Goal: Transaction & Acquisition: Purchase product/service

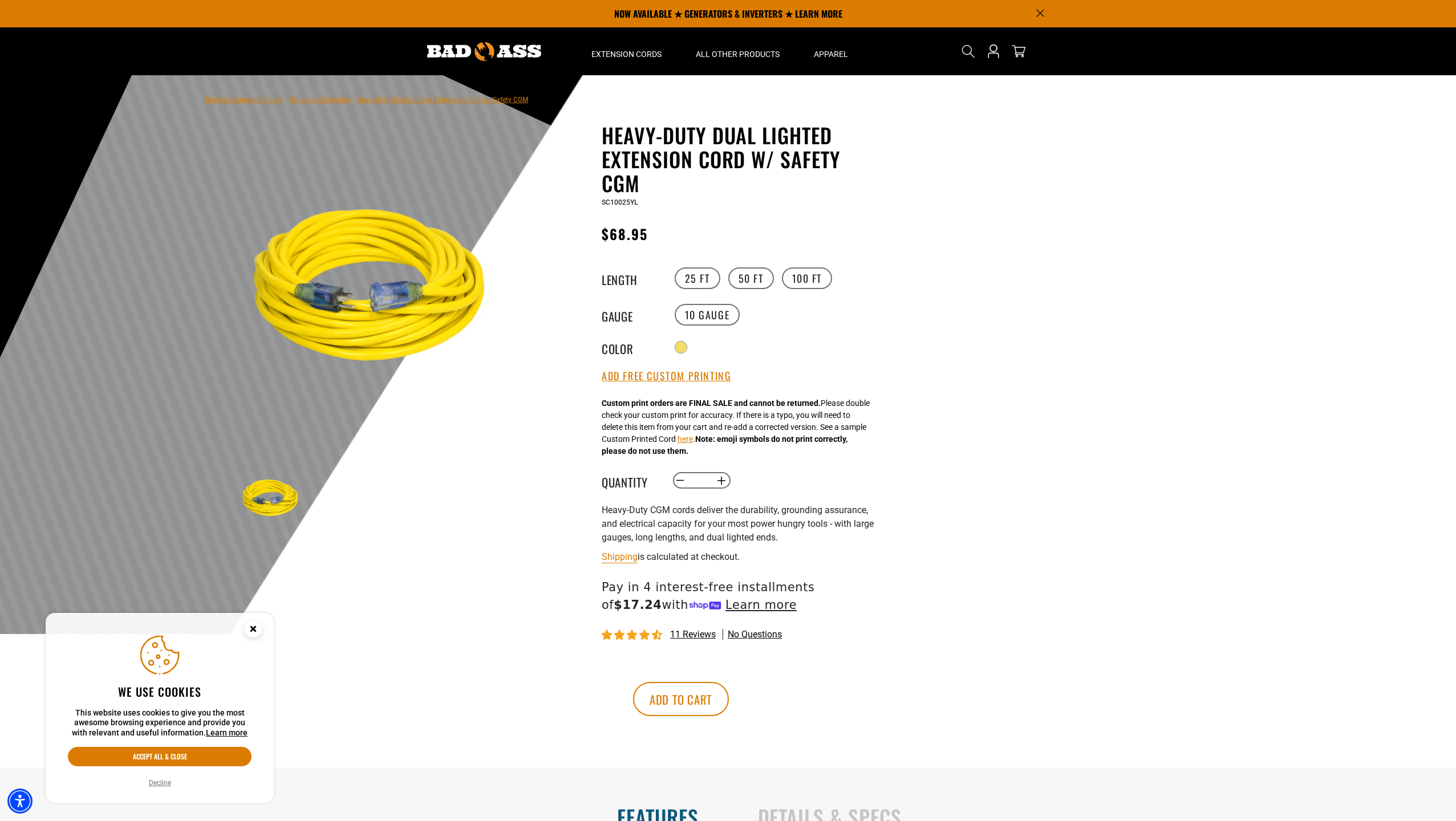
click at [983, 351] on div at bounding box center [728, 354] width 1456 height 559
click at [480, 45] on img at bounding box center [484, 52] width 114 height 19
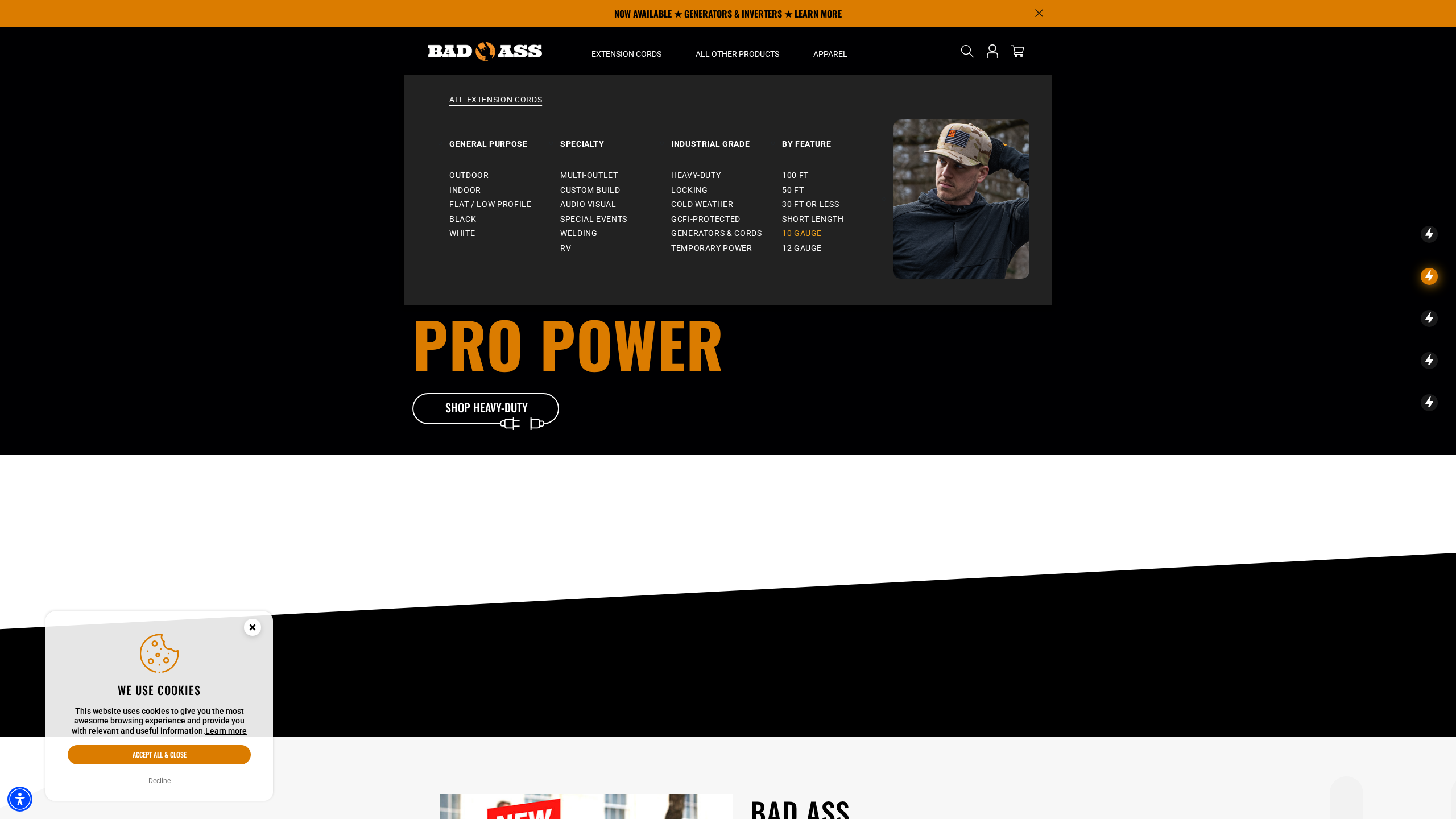
click at [812, 232] on span "10 gauge" at bounding box center [802, 234] width 40 height 10
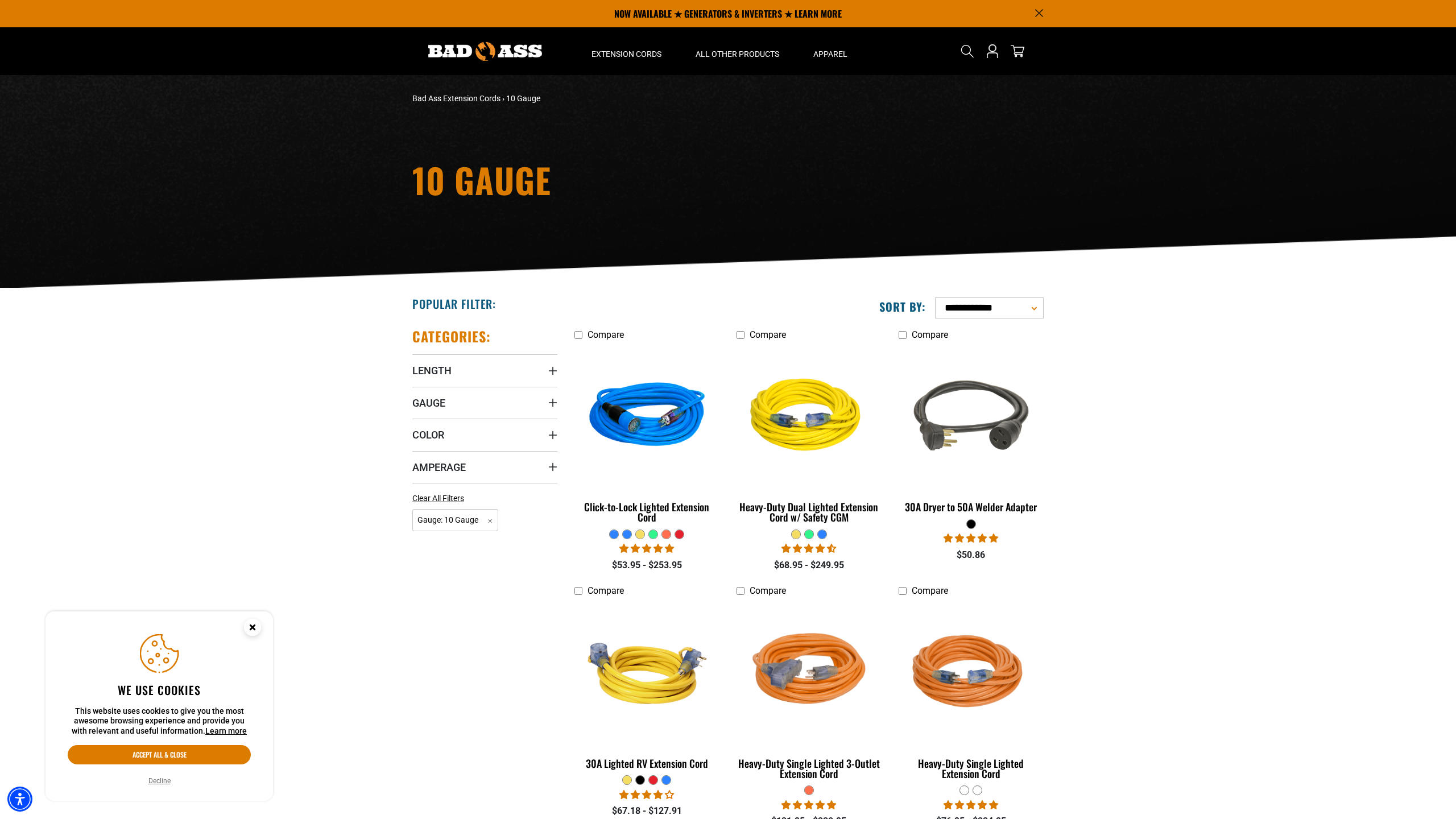
click at [231, 373] on section "**********" at bounding box center [728, 573] width 1456 height 570
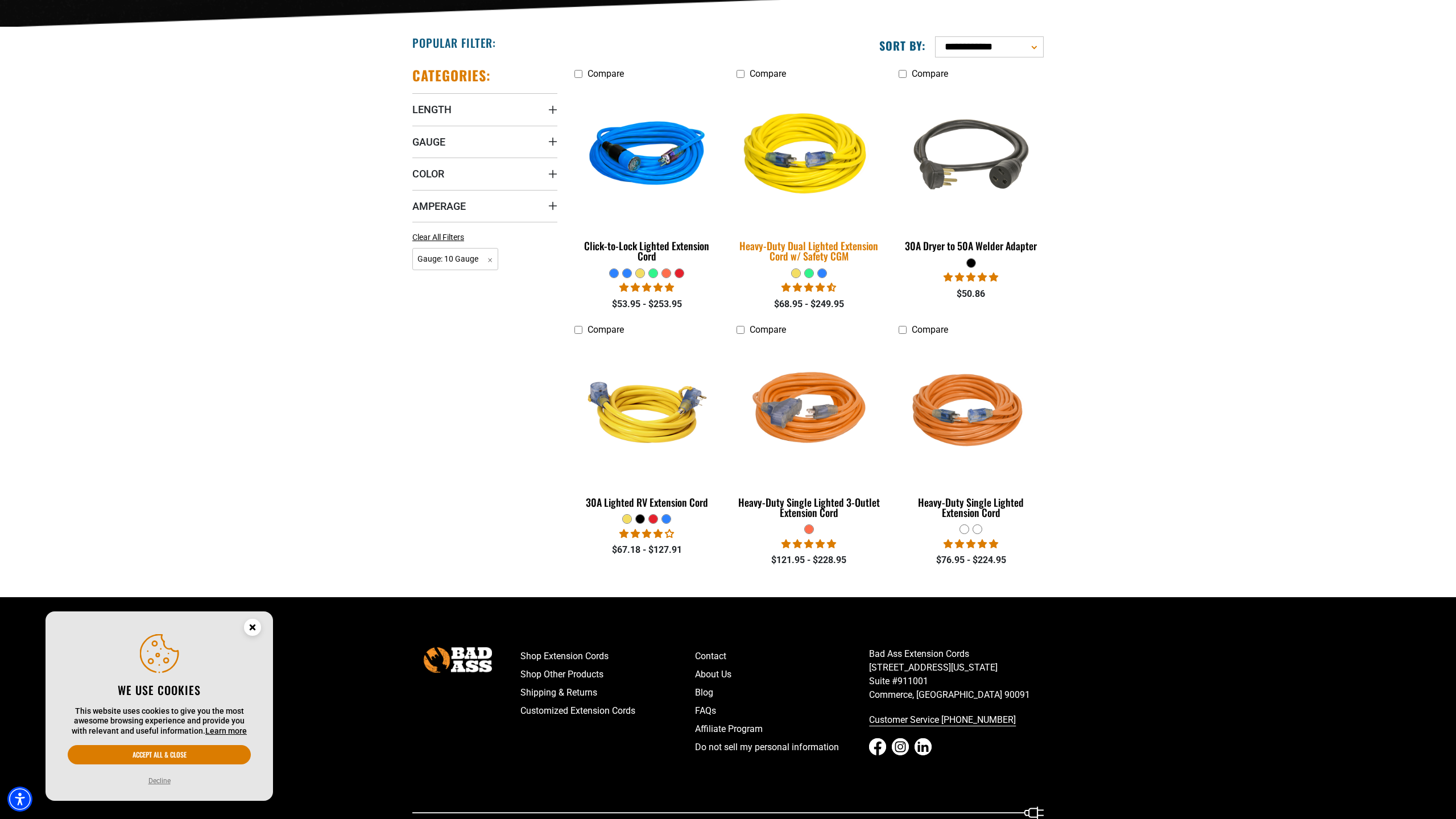
scroll to position [263, 0]
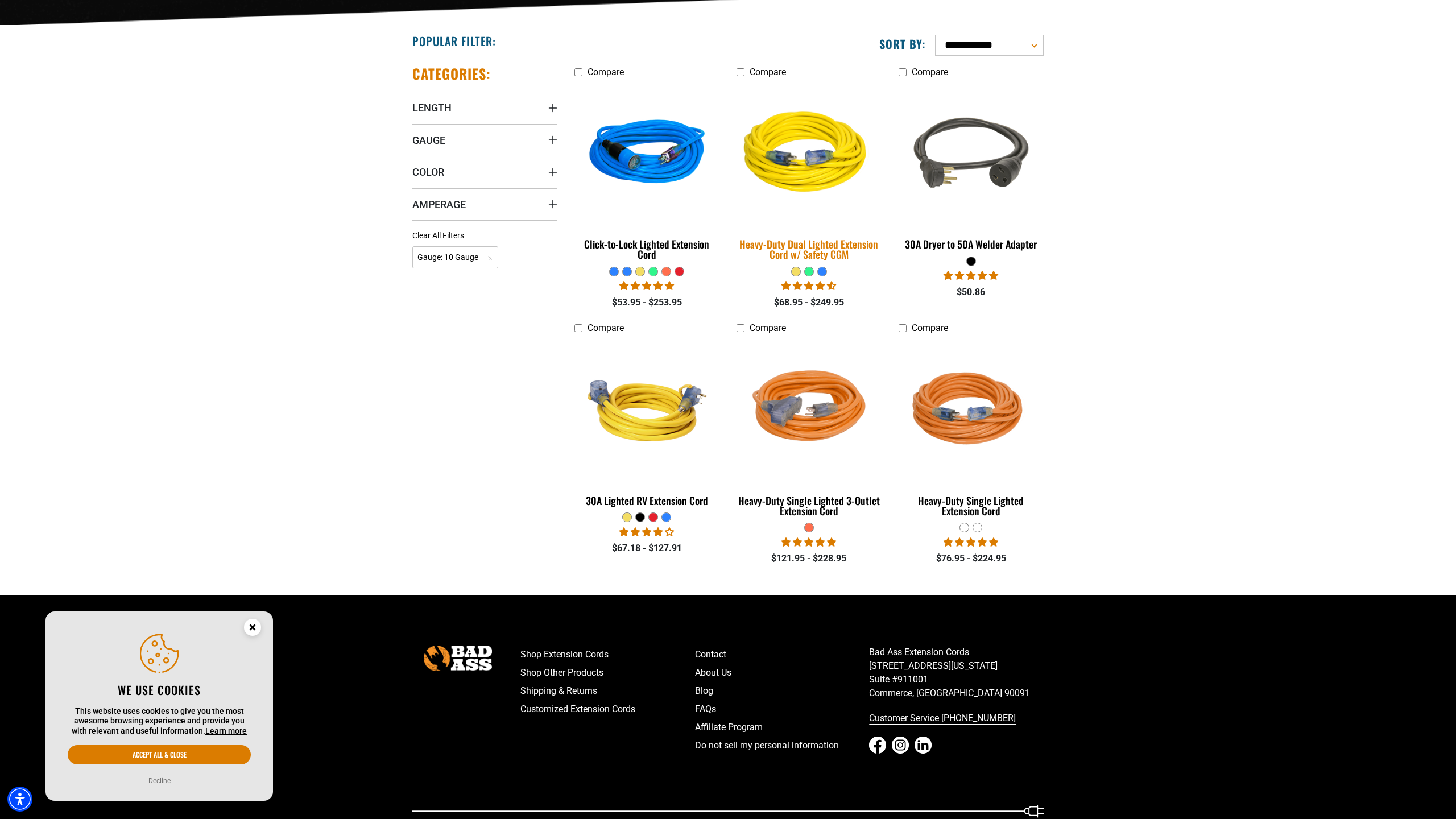
click at [815, 160] on img at bounding box center [808, 154] width 159 height 146
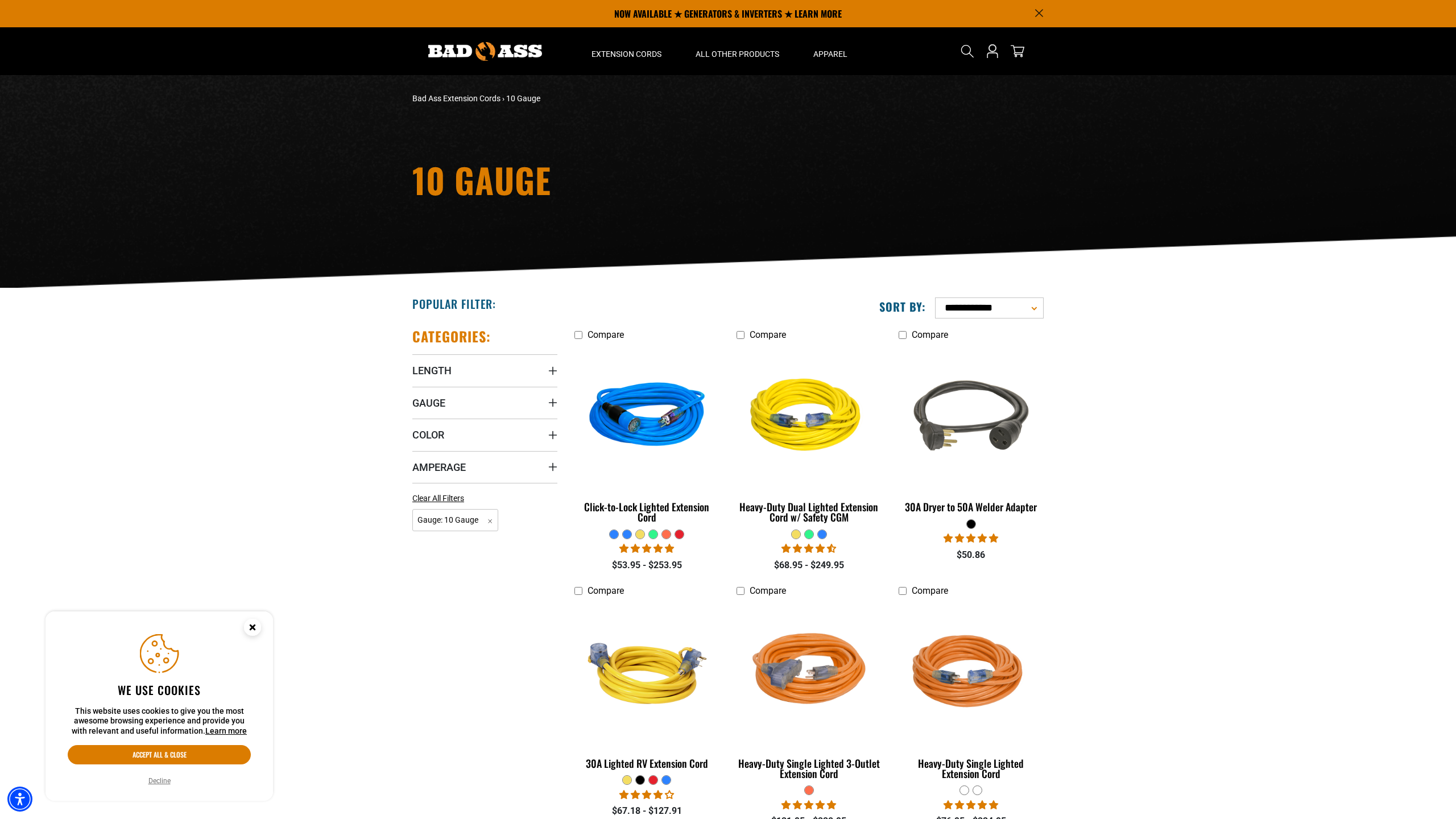
scroll to position [0, 0]
click at [427, 370] on span "Length" at bounding box center [432, 370] width 39 height 13
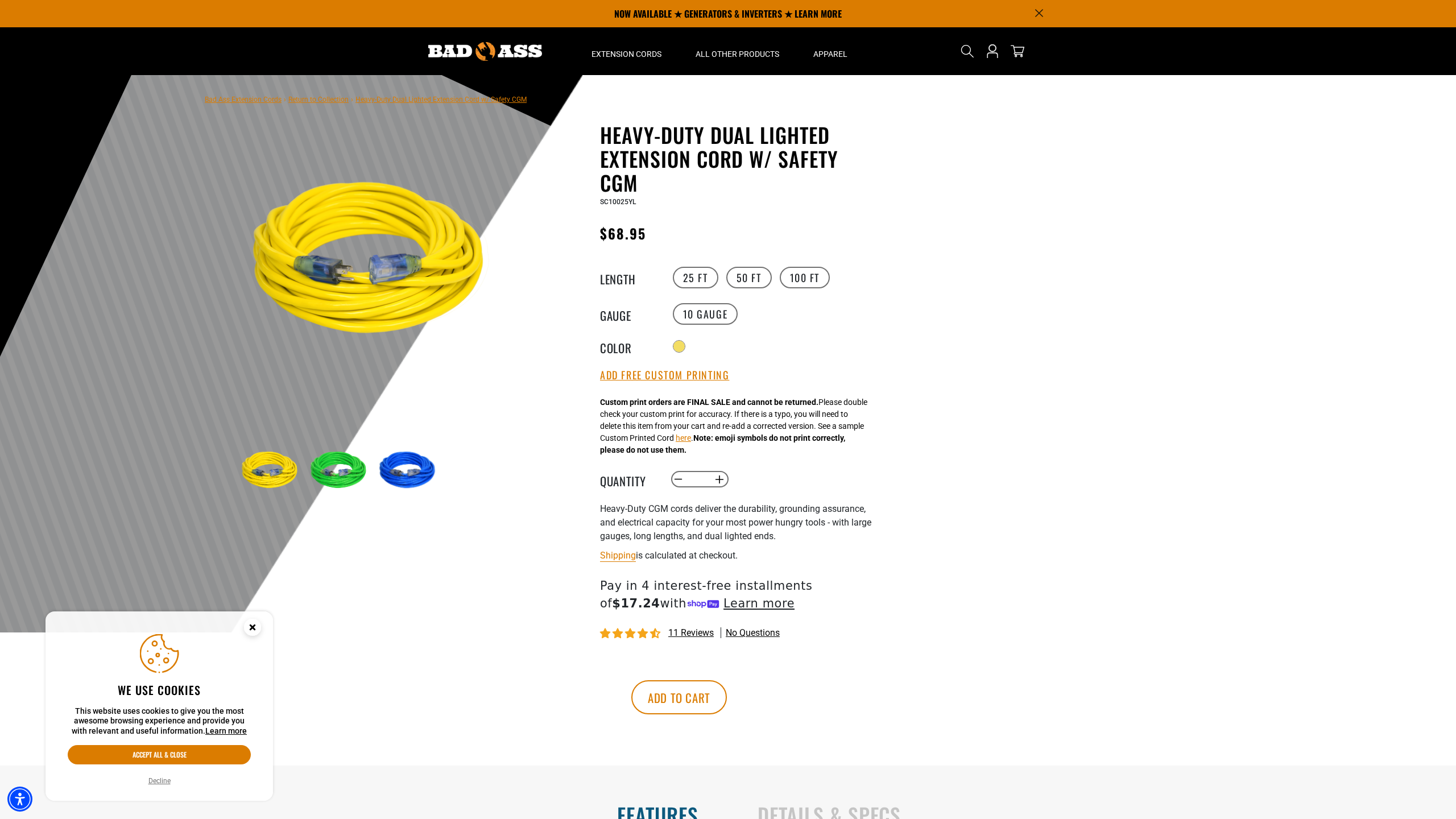
click at [353, 471] on img at bounding box center [340, 471] width 66 height 66
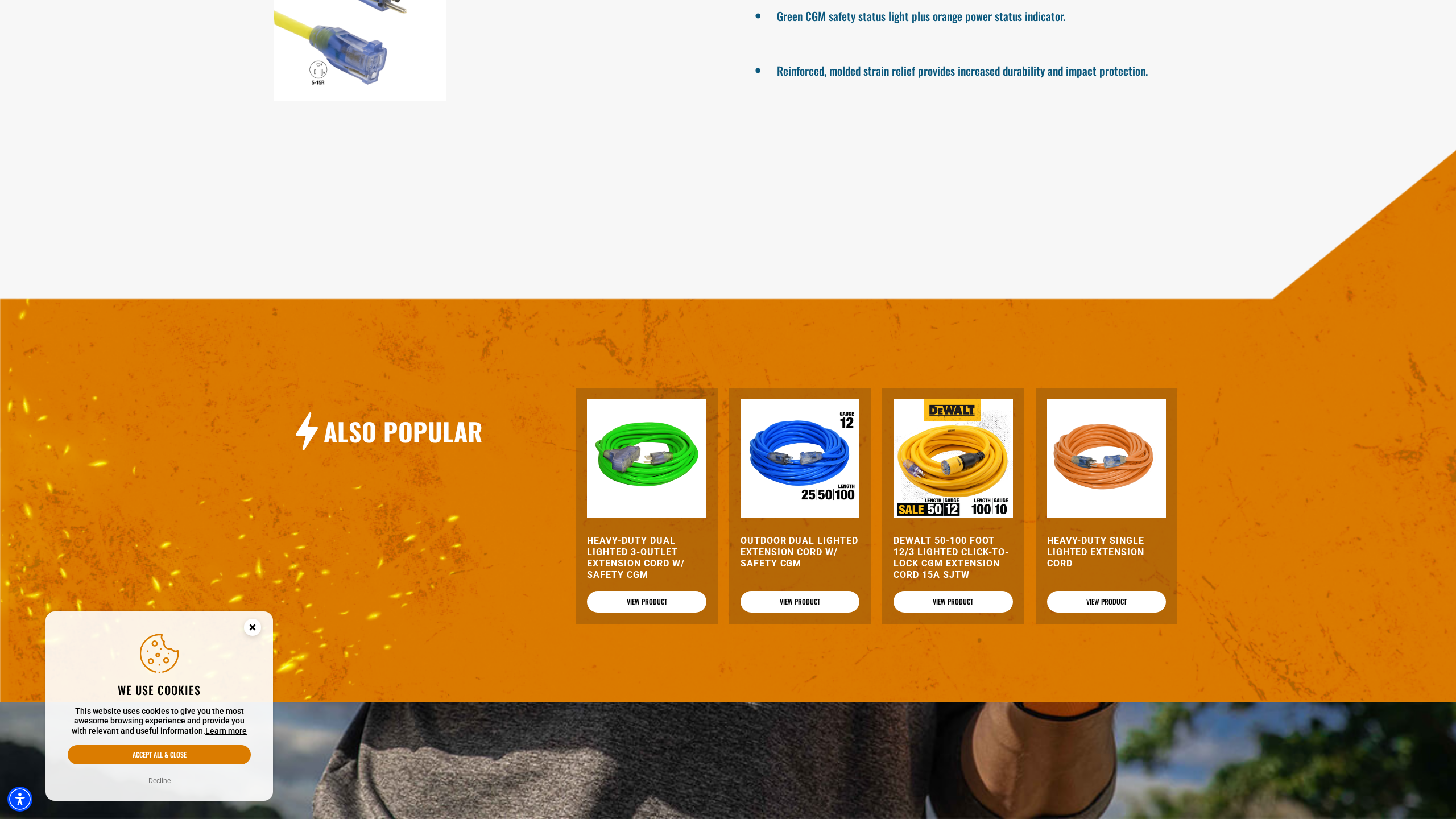
scroll to position [959, 0]
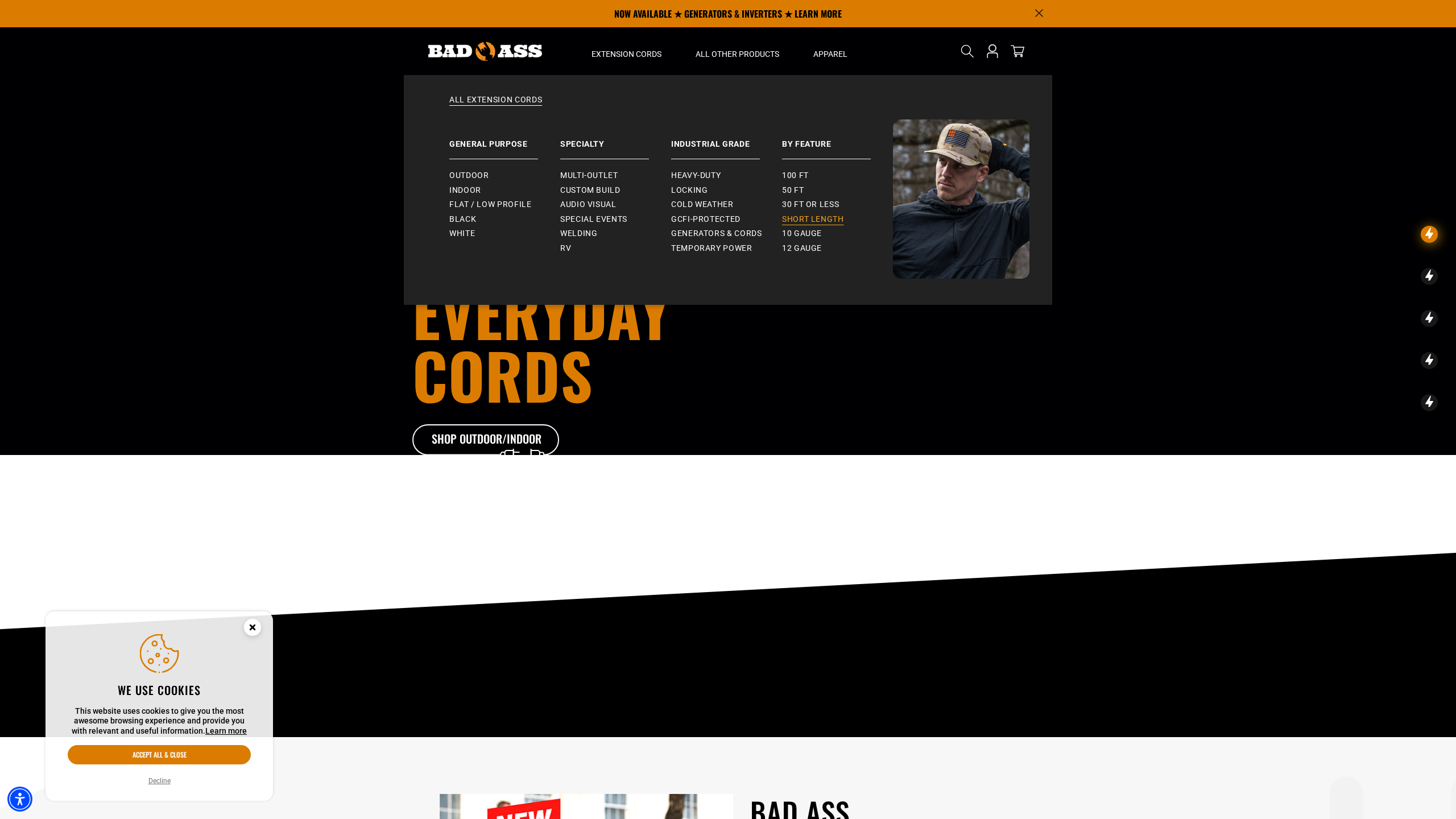
click at [801, 218] on span "Short Length" at bounding box center [813, 219] width 62 height 10
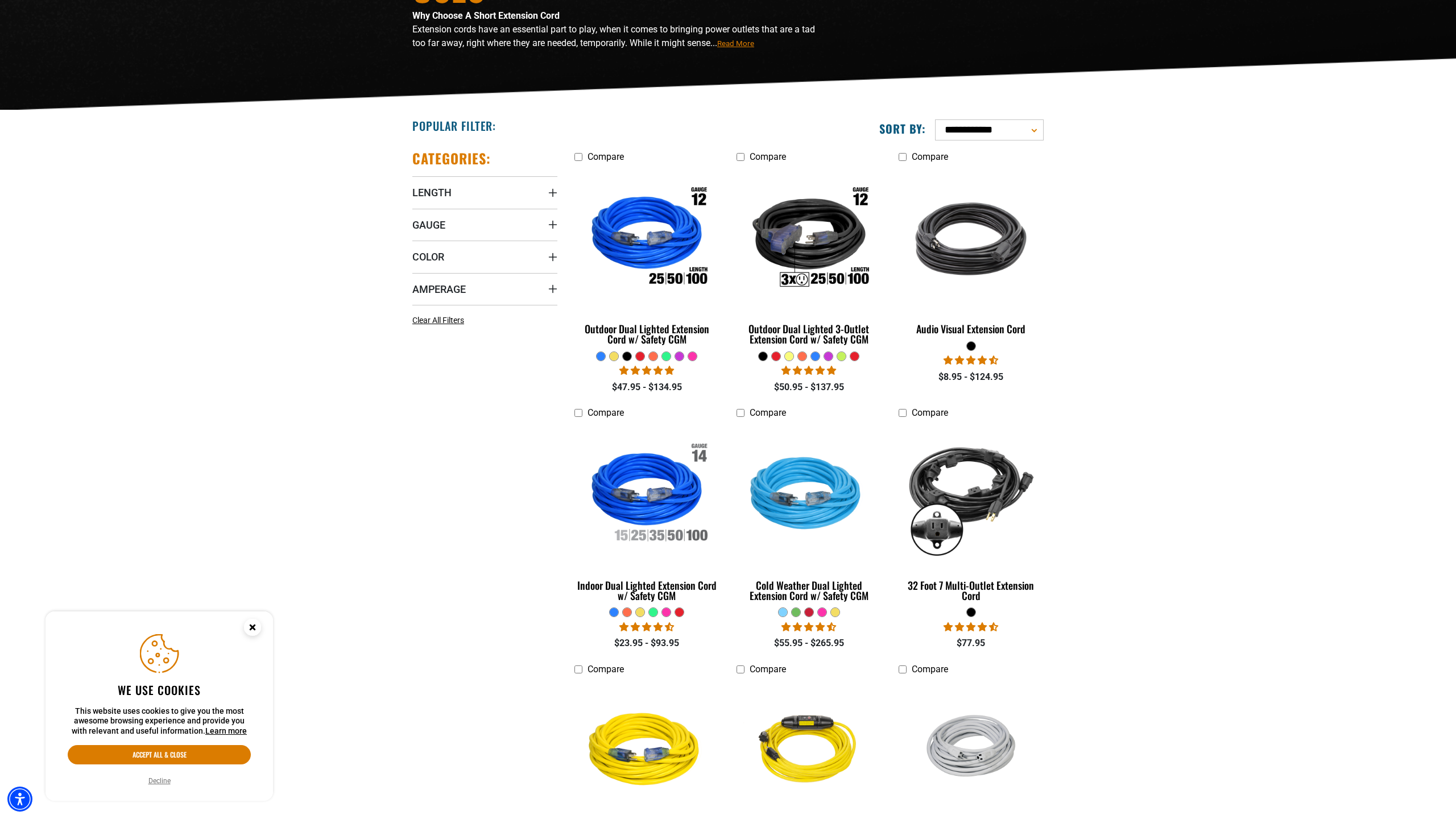
scroll to position [219, 0]
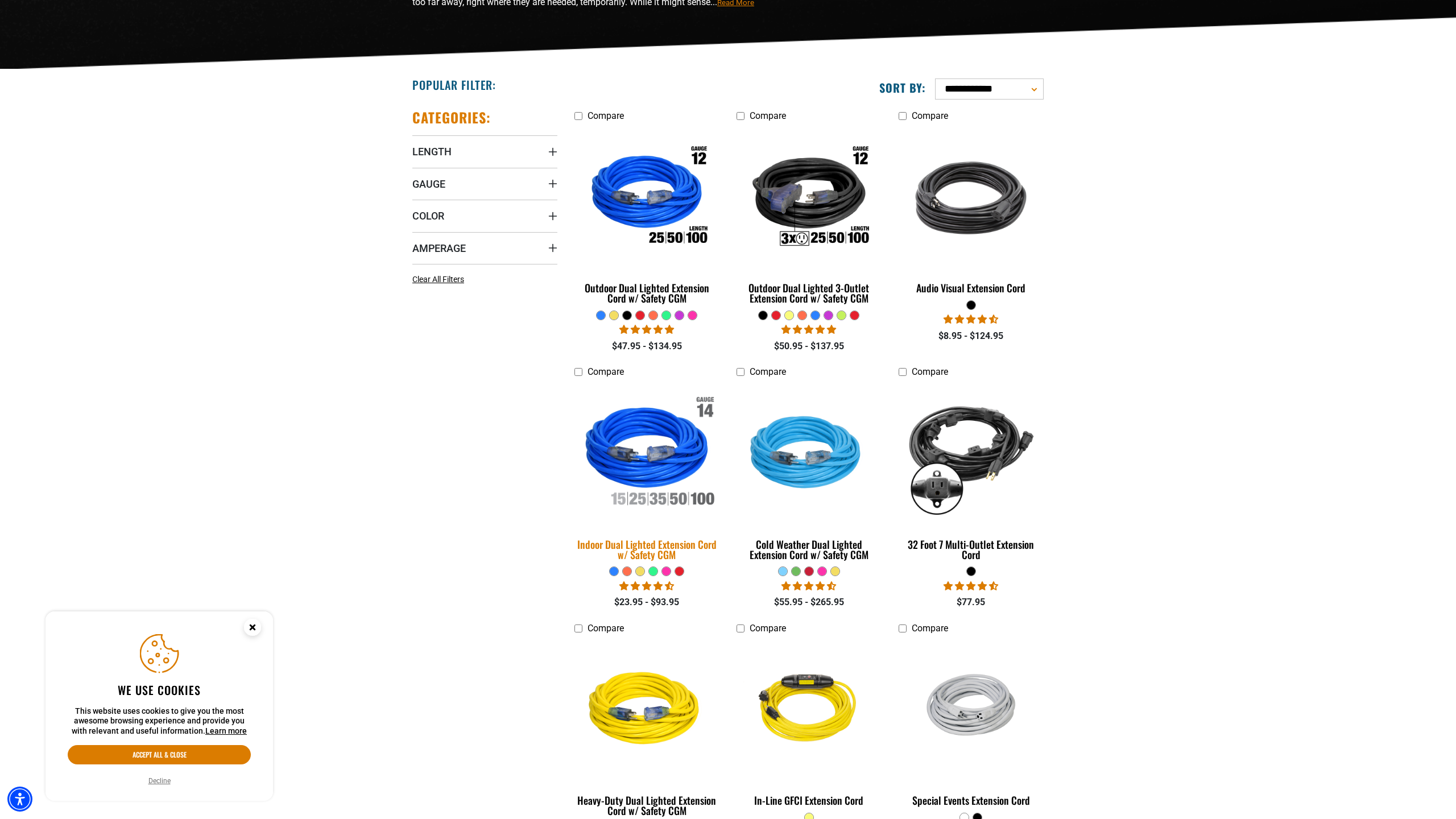
click at [660, 480] on img at bounding box center [647, 454] width 159 height 146
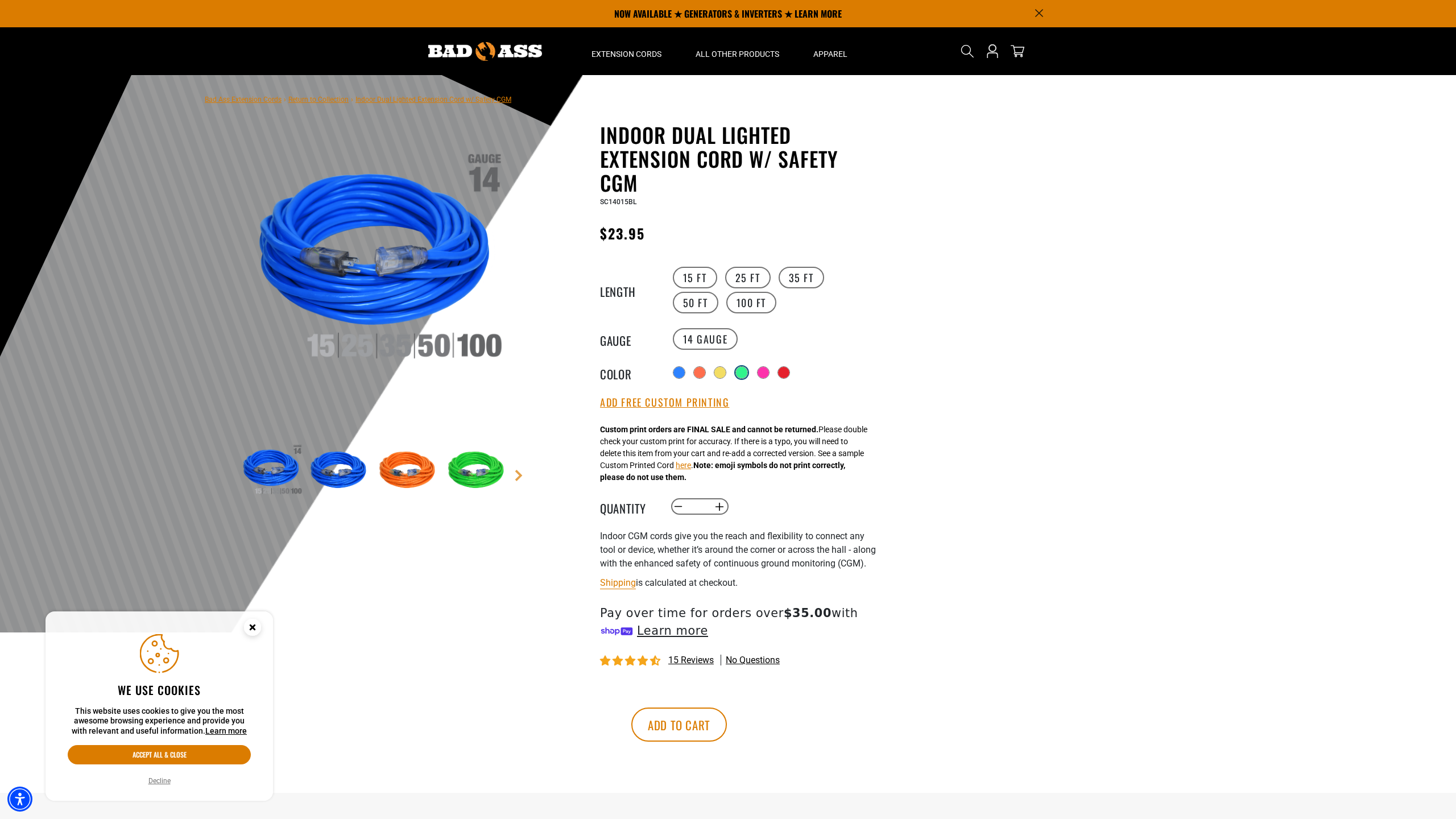
click at [739, 371] on div at bounding box center [742, 373] width 11 height 11
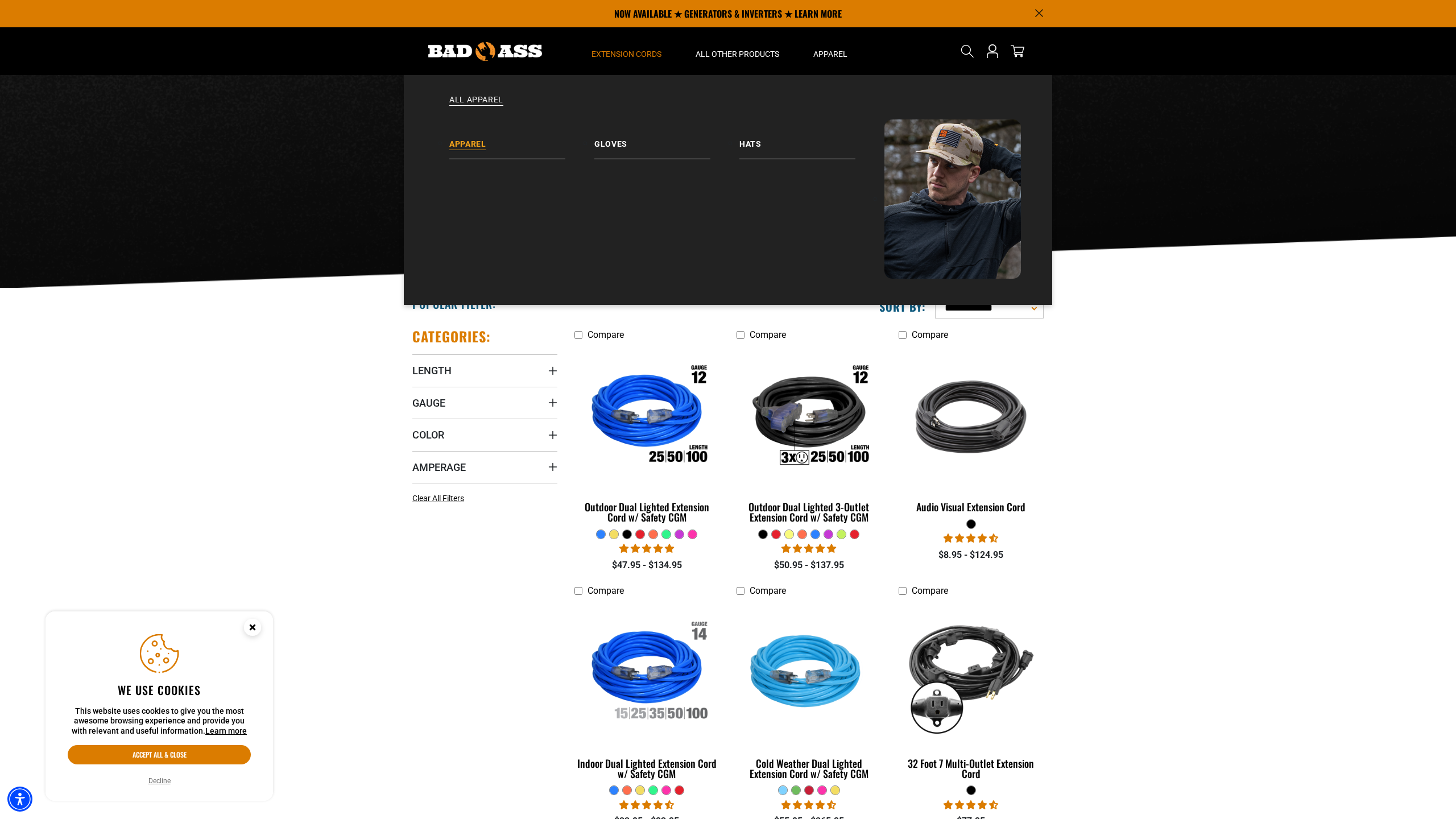
click at [480, 150] on link "Apparel" at bounding box center [522, 139] width 145 height 40
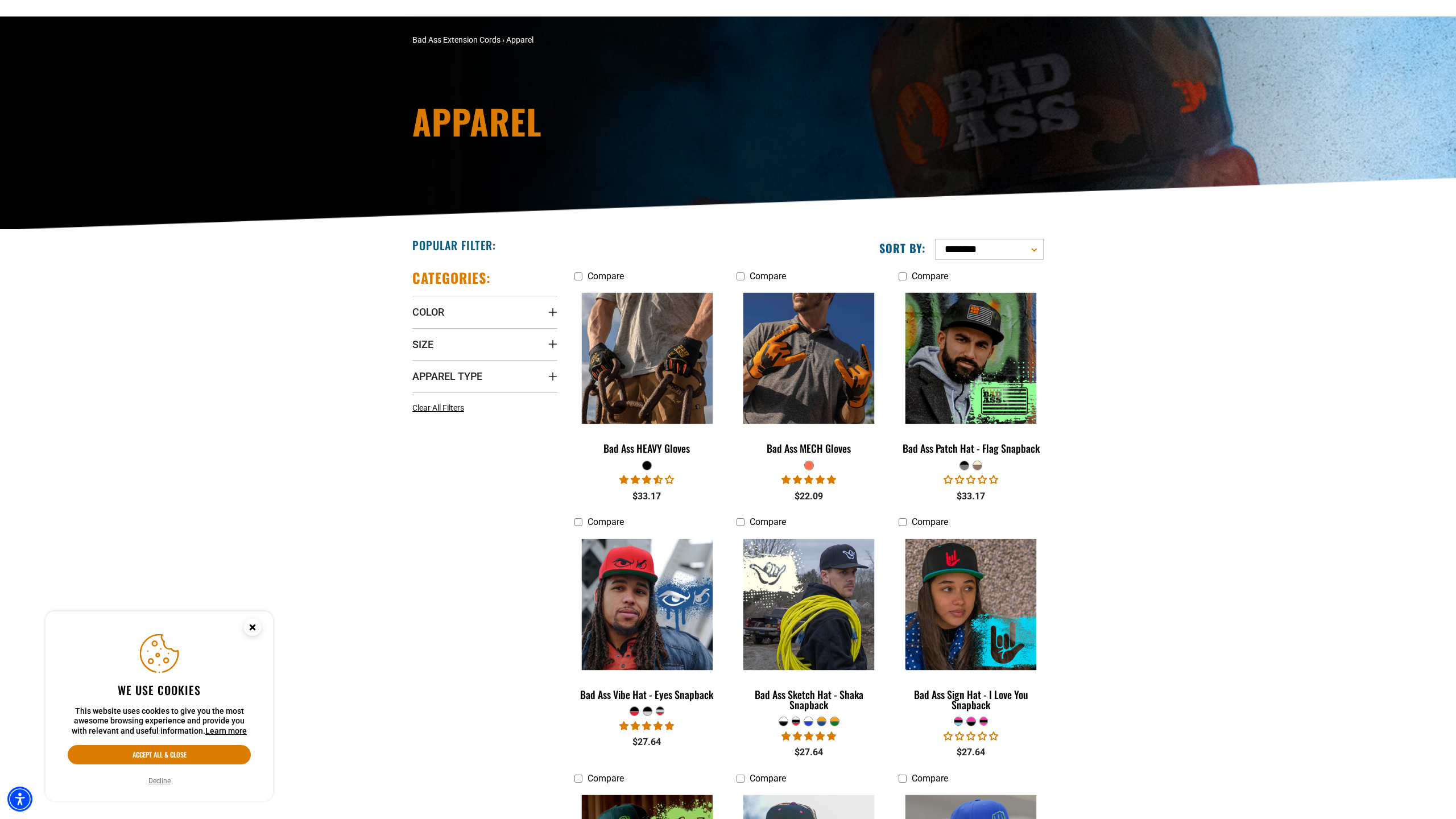
scroll to position [118, 0]
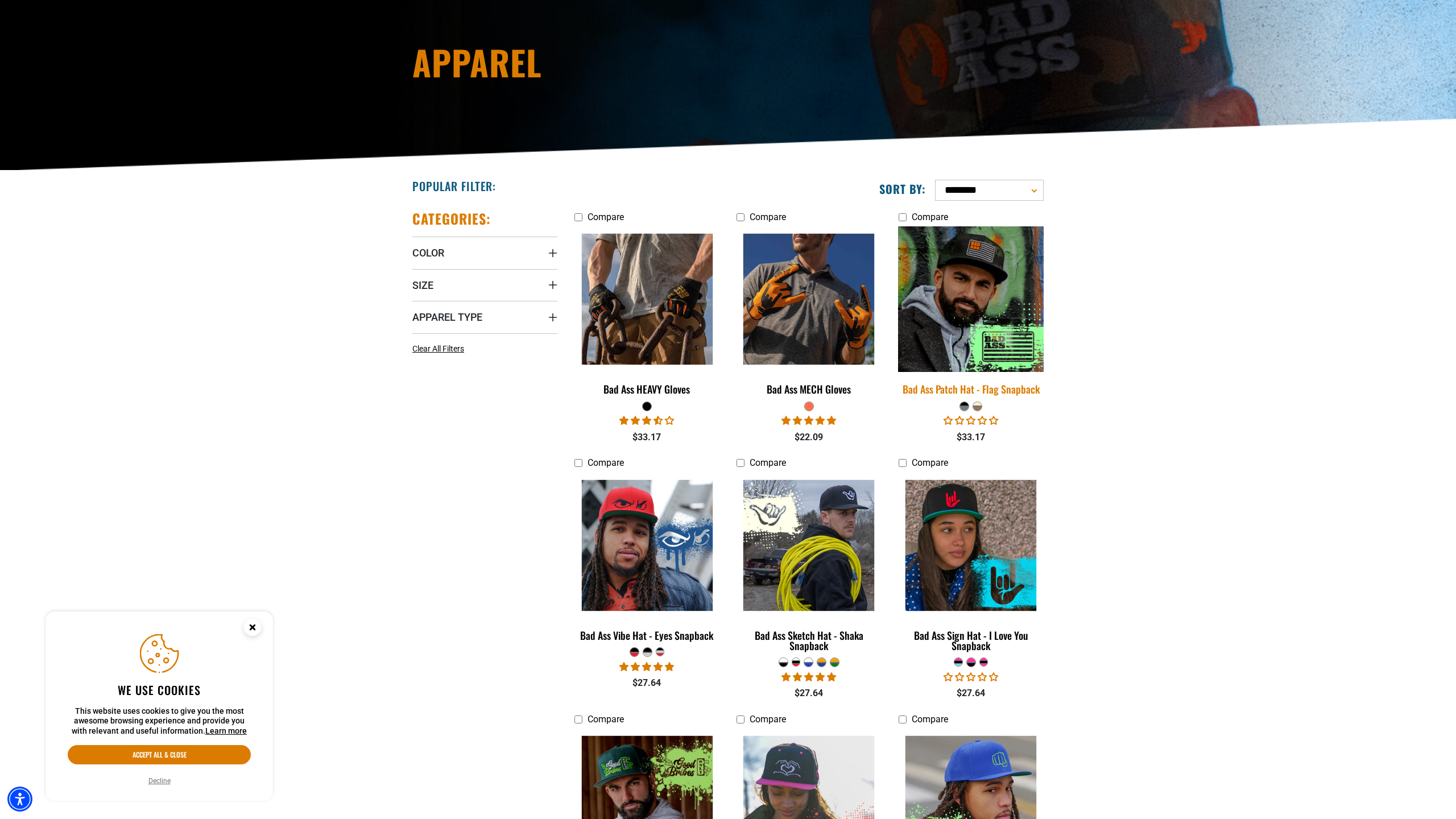
click at [1015, 341] on img at bounding box center [971, 299] width 159 height 146
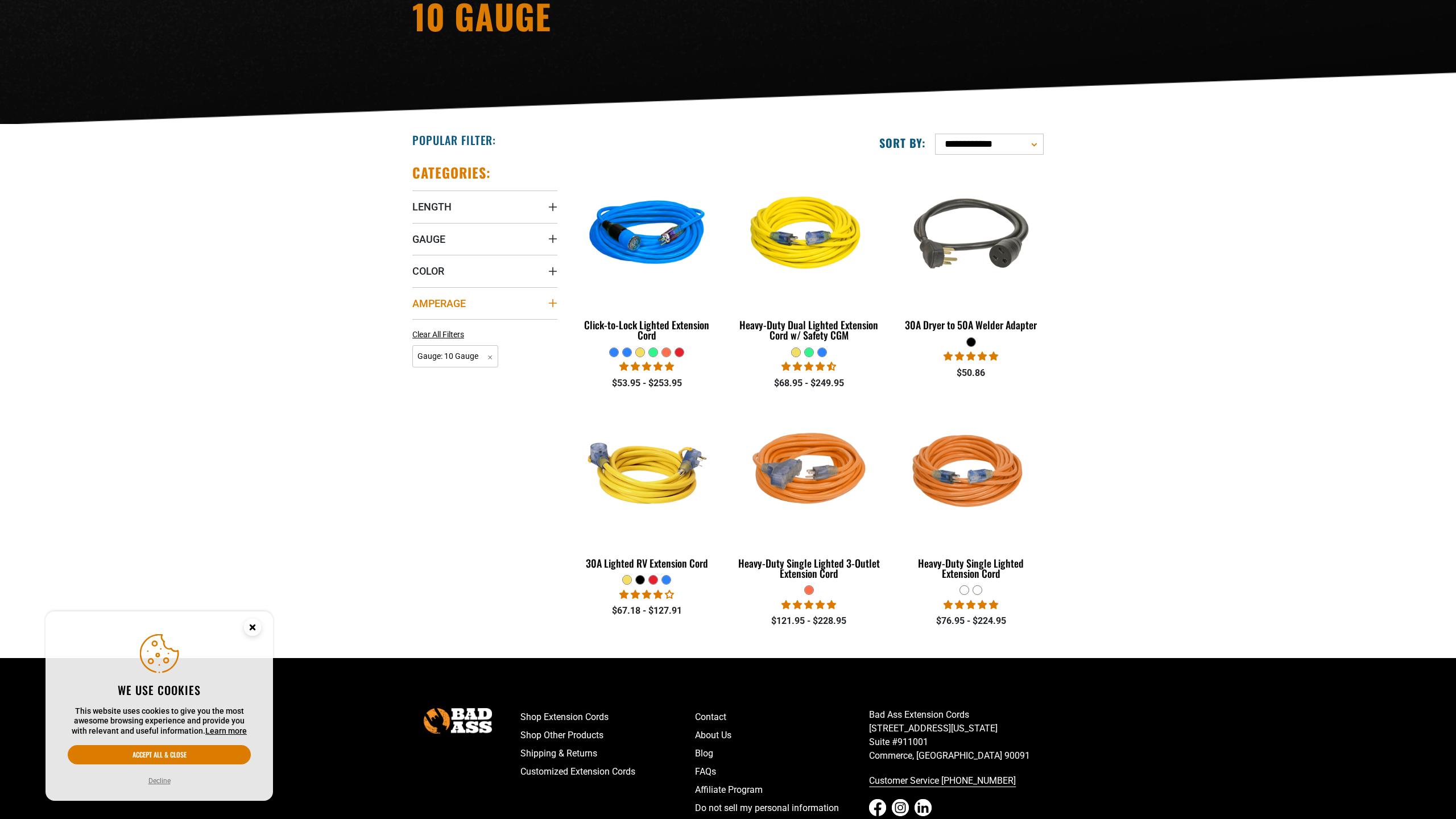
scroll to position [229, 0]
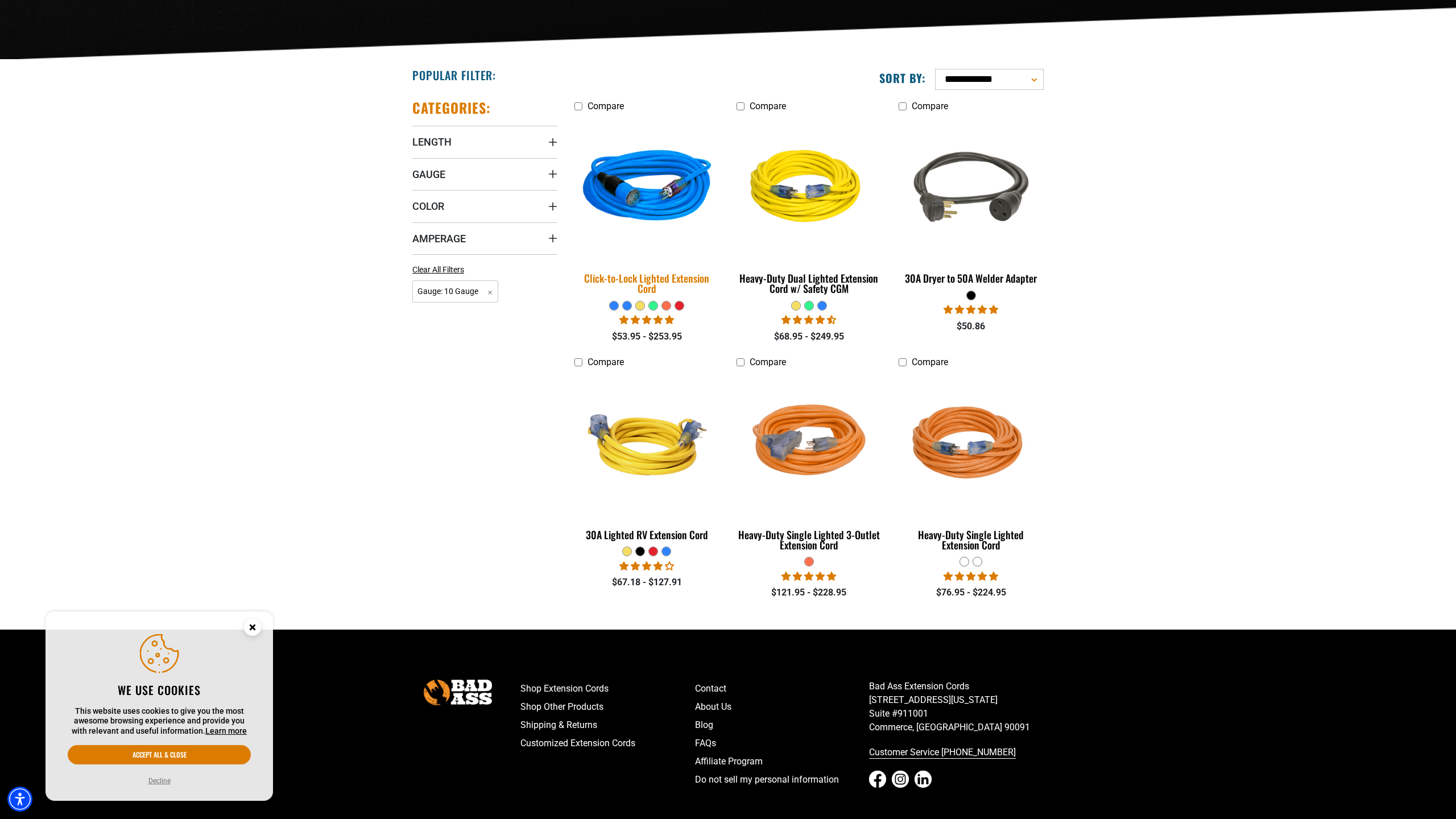
click at [675, 285] on div "Click-to-Lock Lighted Extension Cord" at bounding box center [647, 283] width 145 height 21
